Goal: Task Accomplishment & Management: Manage account settings

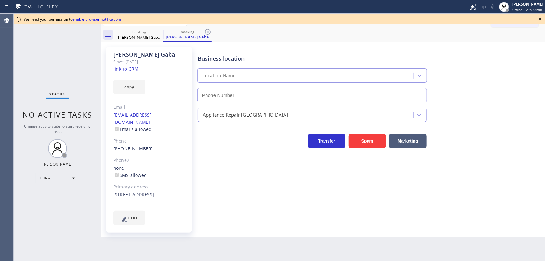
type input "[PHONE_NUMBER]"
click at [538, 20] on icon at bounding box center [539, 18] width 7 height 7
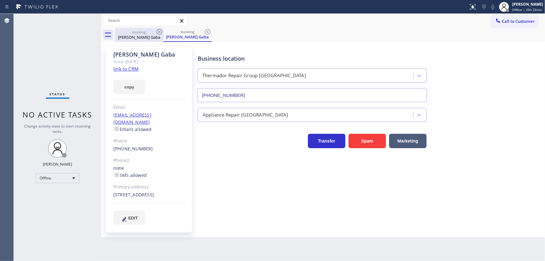
click at [148, 32] on div "booking" at bounding box center [138, 32] width 47 height 5
click at [158, 32] on icon at bounding box center [158, 31] width 7 height 7
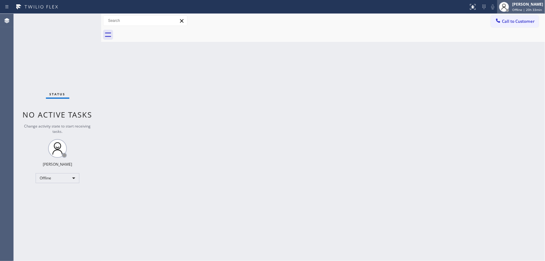
click at [516, 6] on div "[PERSON_NAME]" at bounding box center [527, 4] width 31 height 5
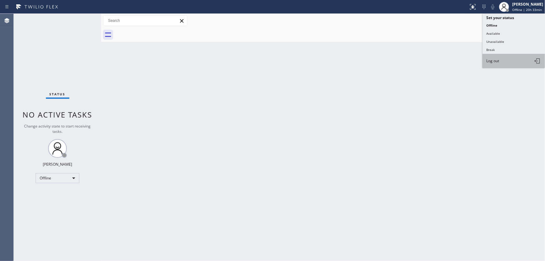
click at [496, 58] on span "Log out" at bounding box center [492, 60] width 13 height 5
